Goal: Task Accomplishment & Management: Manage account settings

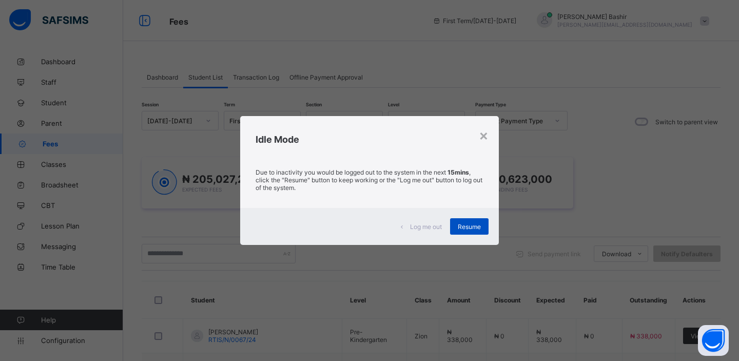
click at [461, 227] on span "Resume" at bounding box center [468, 227] width 23 height 8
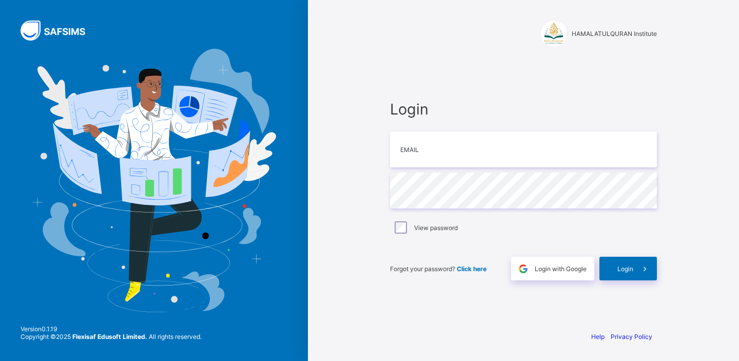
click at [571, 269] on span "Login with Google" at bounding box center [560, 269] width 52 height 8
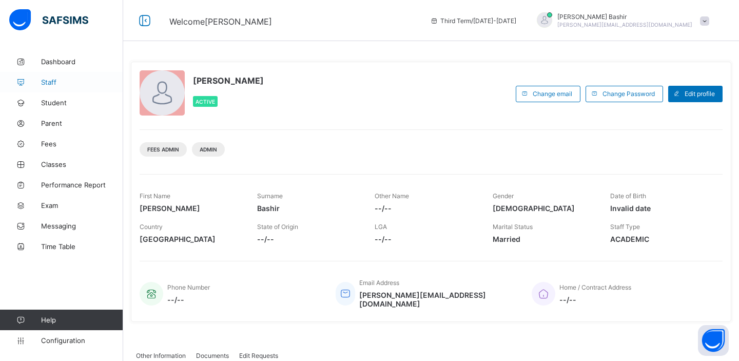
click at [57, 82] on span "Staff" at bounding box center [82, 82] width 82 height 8
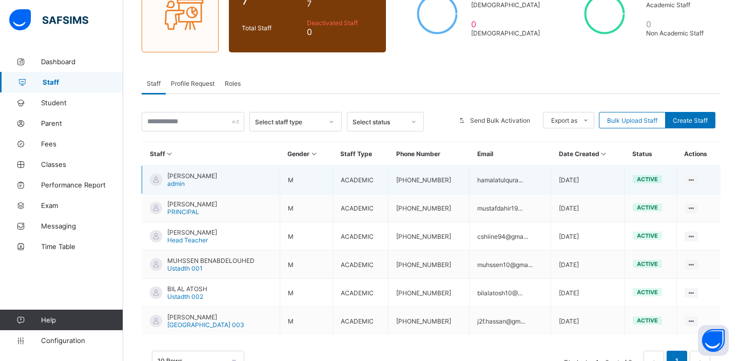
scroll to position [146, 0]
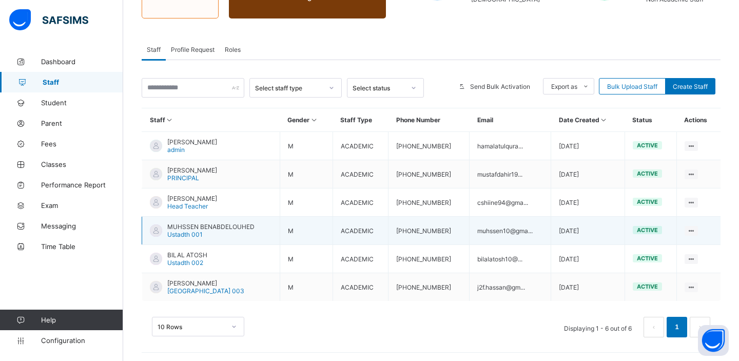
click at [182, 227] on span "MUHSSEN BENABDELOUHED" at bounding box center [210, 227] width 87 height 8
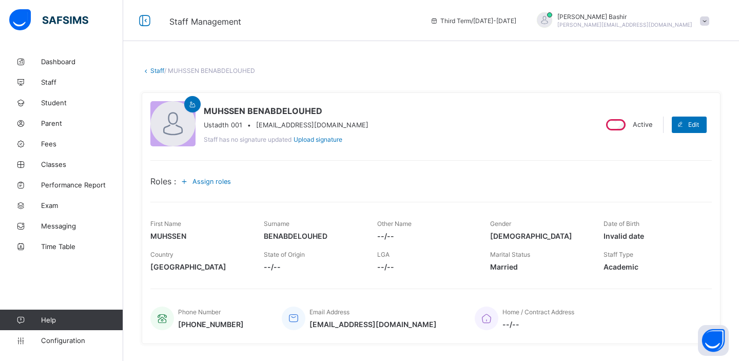
click at [220, 181] on span "Assign roles" at bounding box center [211, 181] width 38 height 8
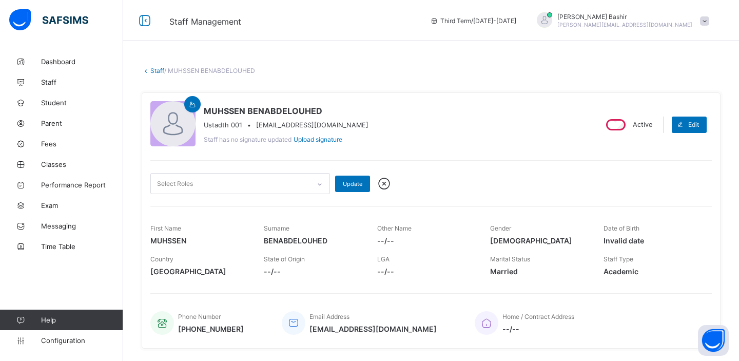
click at [220, 181] on div "Select Roles" at bounding box center [230, 183] width 159 height 20
click at [63, 143] on span "Fees" at bounding box center [82, 143] width 82 height 8
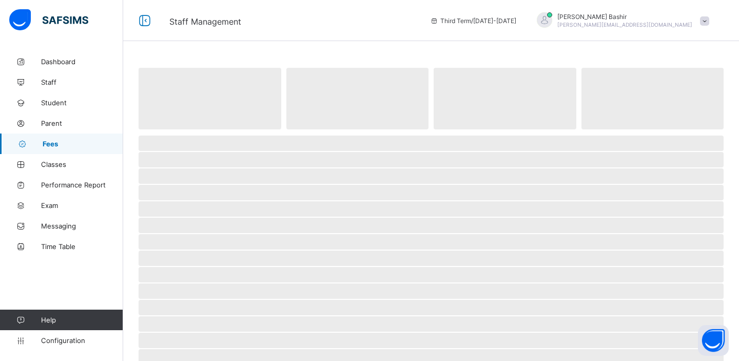
select select "****"
select select "*"
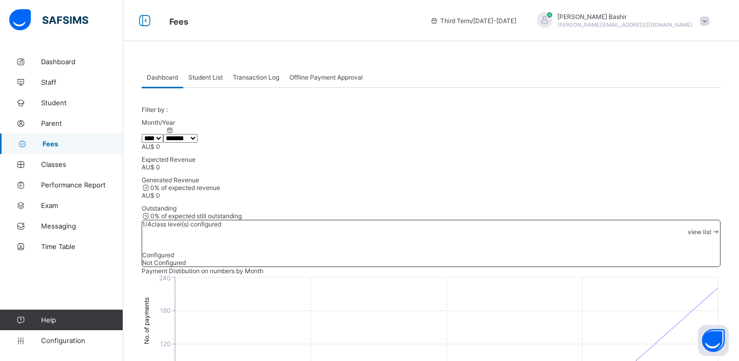
click at [208, 78] on span "Student List" at bounding box center [205, 77] width 34 height 8
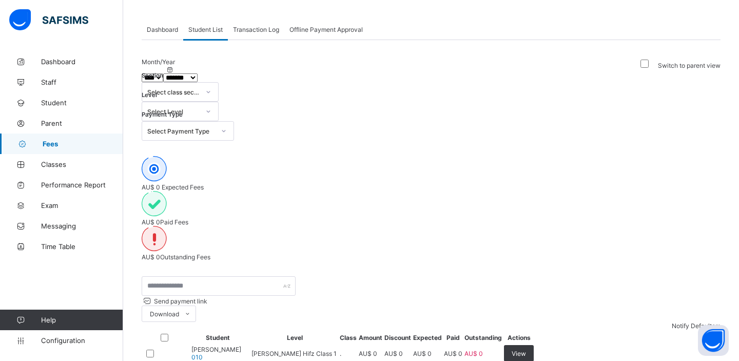
scroll to position [48, 0]
click at [322, 34] on div "Offline Payment Approval" at bounding box center [326, 28] width 84 height 21
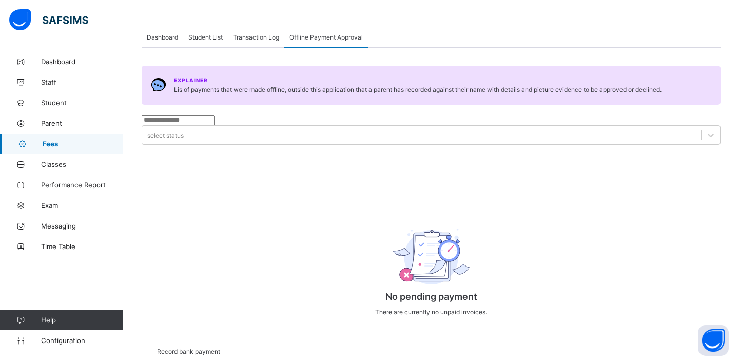
click at [259, 33] on span "Transaction Log" at bounding box center [256, 37] width 46 height 8
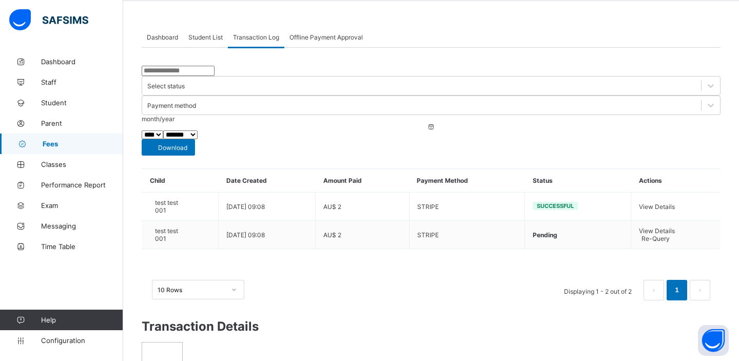
scroll to position [0, 0]
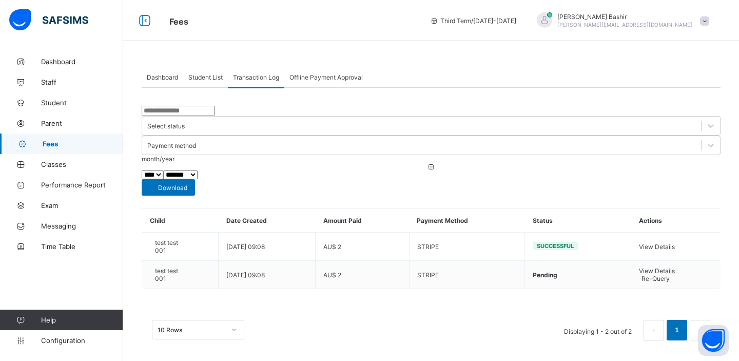
click at [325, 76] on span "Offline Payment Approval" at bounding box center [325, 77] width 73 height 8
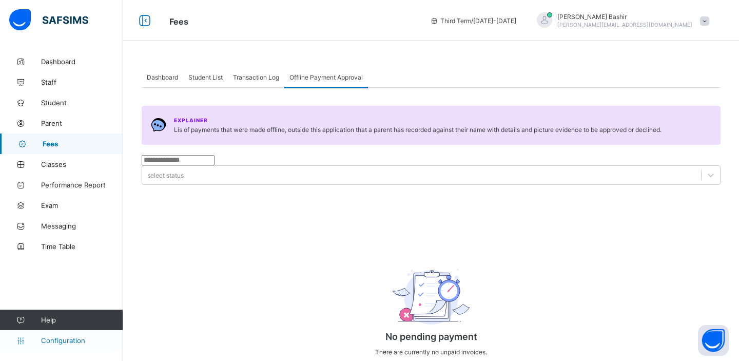
click at [58, 342] on span "Configuration" at bounding box center [82, 340] width 82 height 8
